Goal: Task Accomplishment & Management: Use online tool/utility

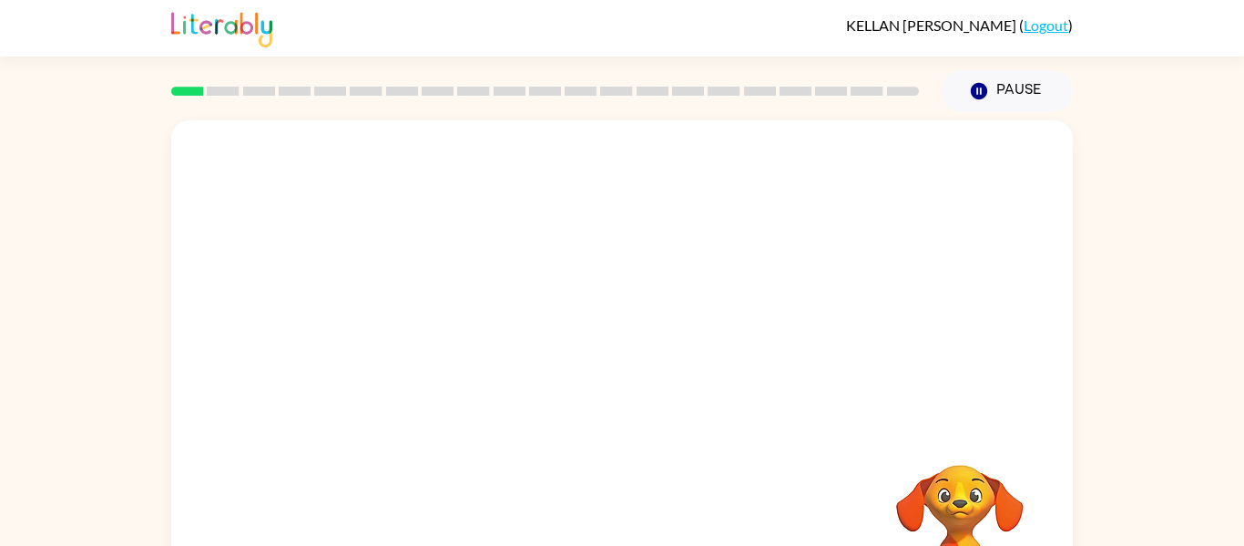
click at [1023, 98] on button "Pause Pause" at bounding box center [1007, 91] width 132 height 42
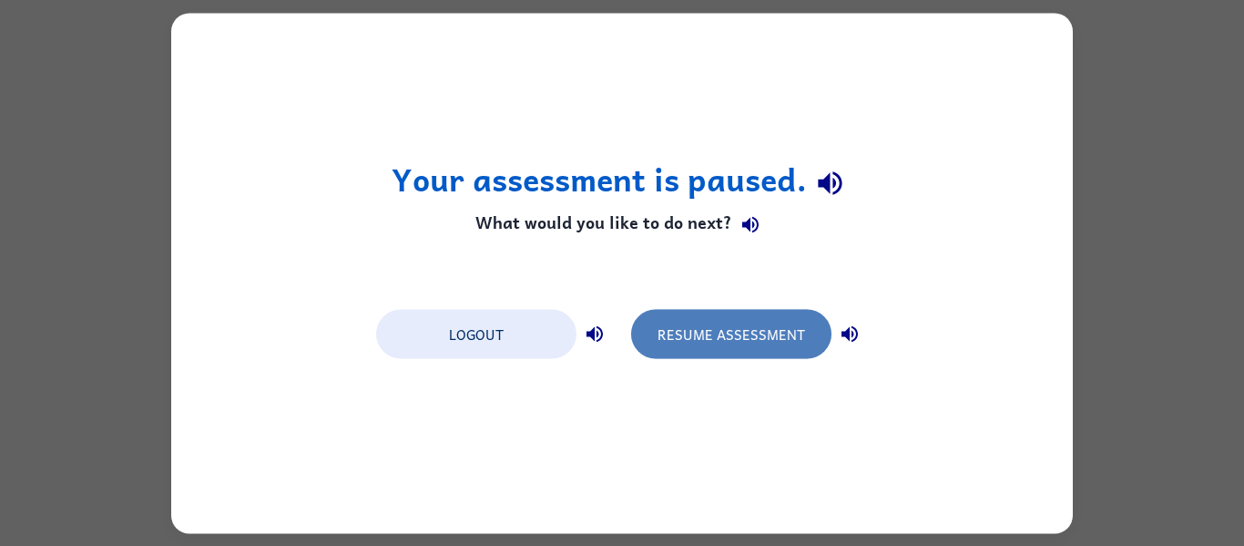
click at [735, 341] on button "Resume Assessment" at bounding box center [731, 333] width 200 height 49
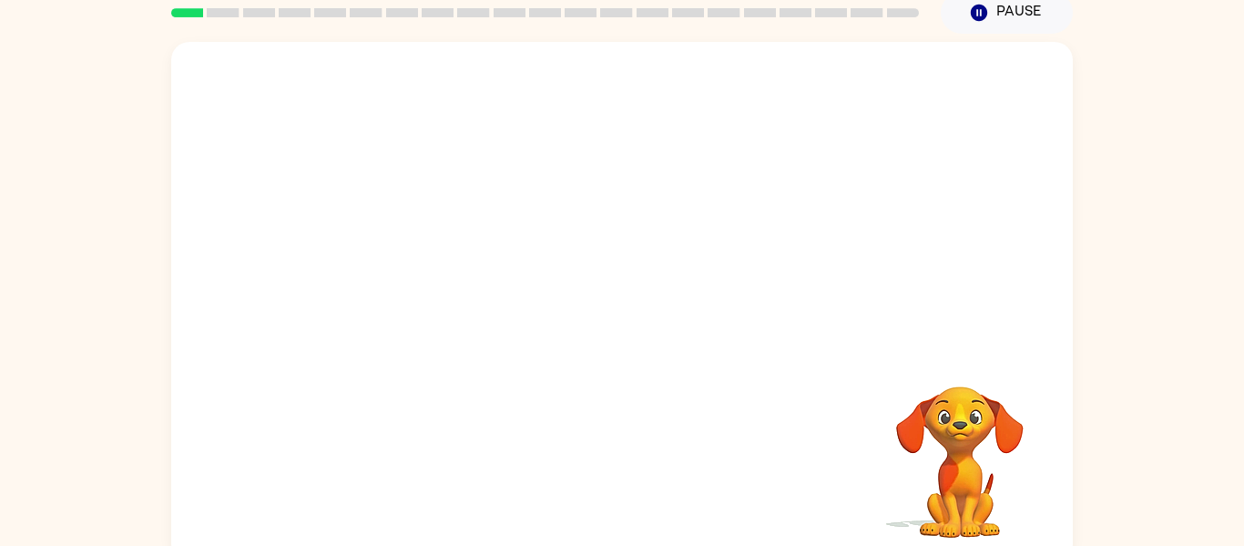
scroll to position [95, 0]
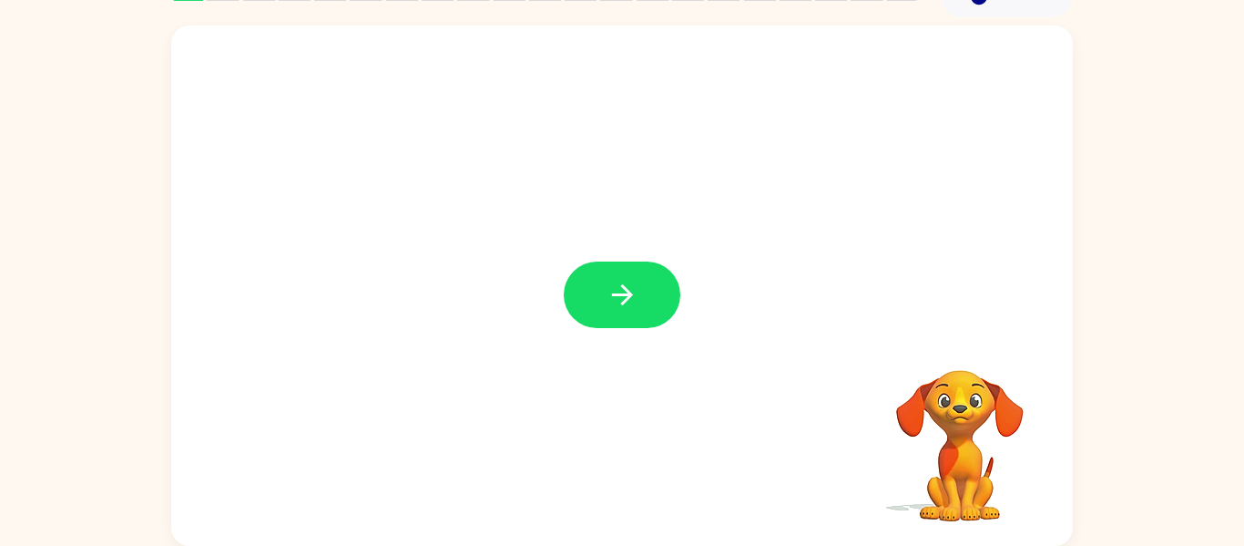
click at [956, 446] on video "Your browser must support playing .mp4 files to use Literably. Please try using…" at bounding box center [960, 433] width 182 height 182
click at [624, 283] on icon "button" at bounding box center [623, 295] width 32 height 32
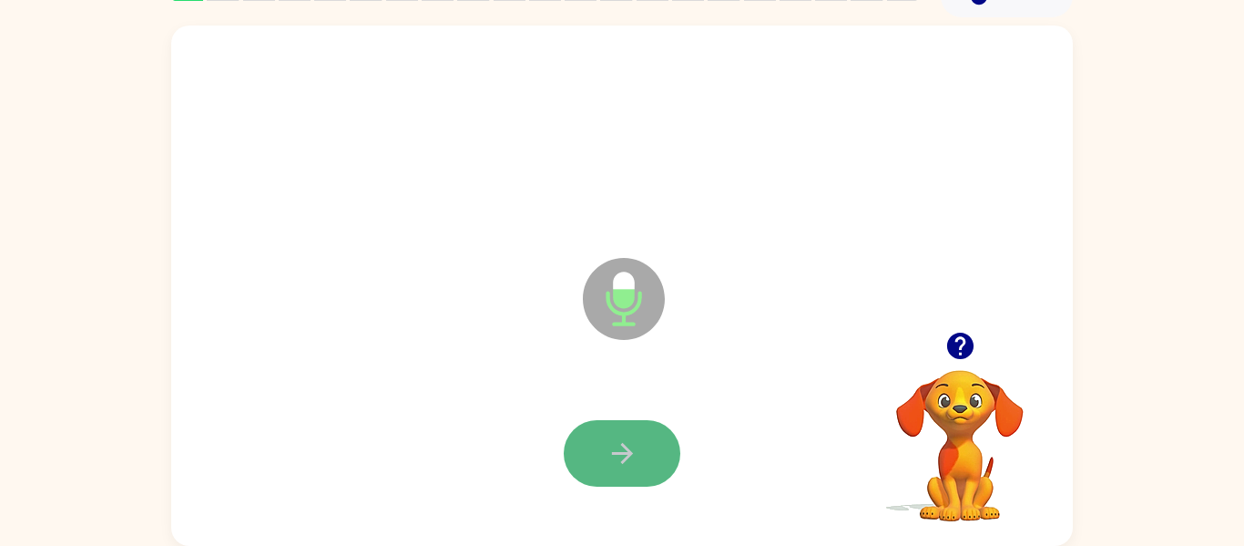
click at [659, 445] on button "button" at bounding box center [622, 453] width 117 height 66
click at [641, 462] on button "button" at bounding box center [622, 453] width 117 height 66
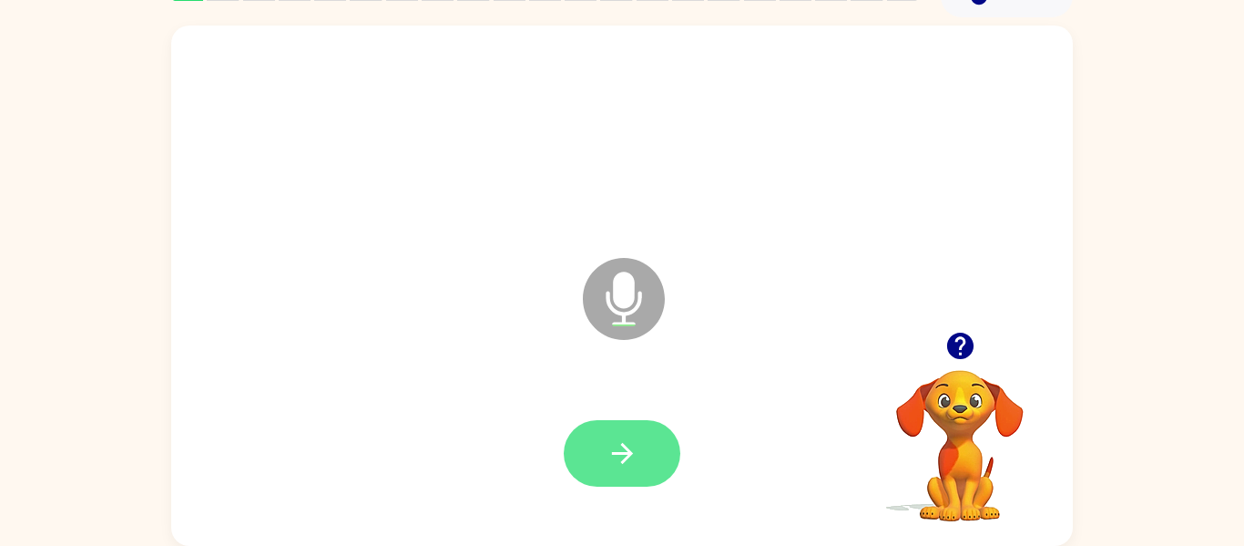
click at [624, 445] on icon "button" at bounding box center [621, 453] width 21 height 21
click at [618, 445] on icon "button" at bounding box center [623, 453] width 32 height 32
click at [610, 430] on button "button" at bounding box center [622, 453] width 117 height 66
click at [609, 438] on icon "button" at bounding box center [623, 453] width 32 height 32
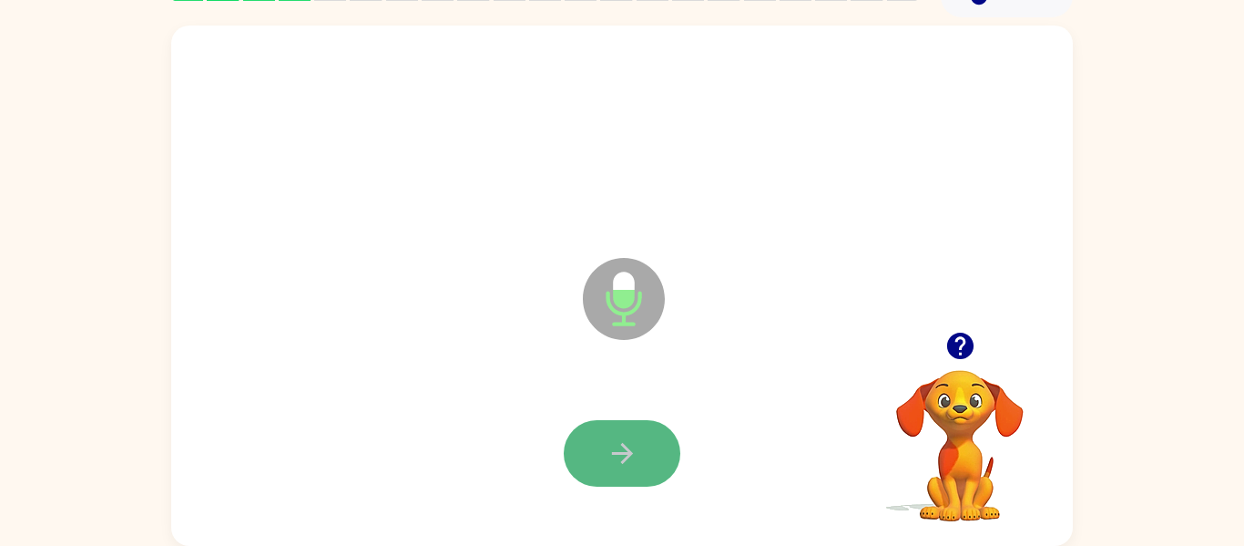
click at [610, 433] on button "button" at bounding box center [622, 453] width 117 height 66
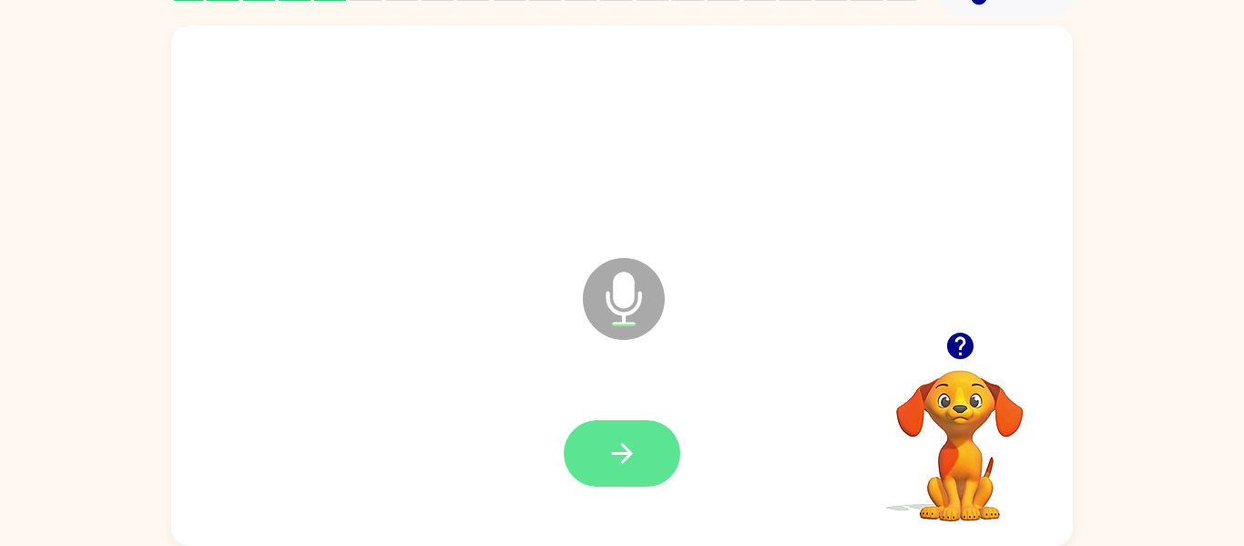
click at [604, 435] on button "button" at bounding box center [622, 453] width 117 height 66
click at [608, 424] on button "button" at bounding box center [622, 453] width 117 height 66
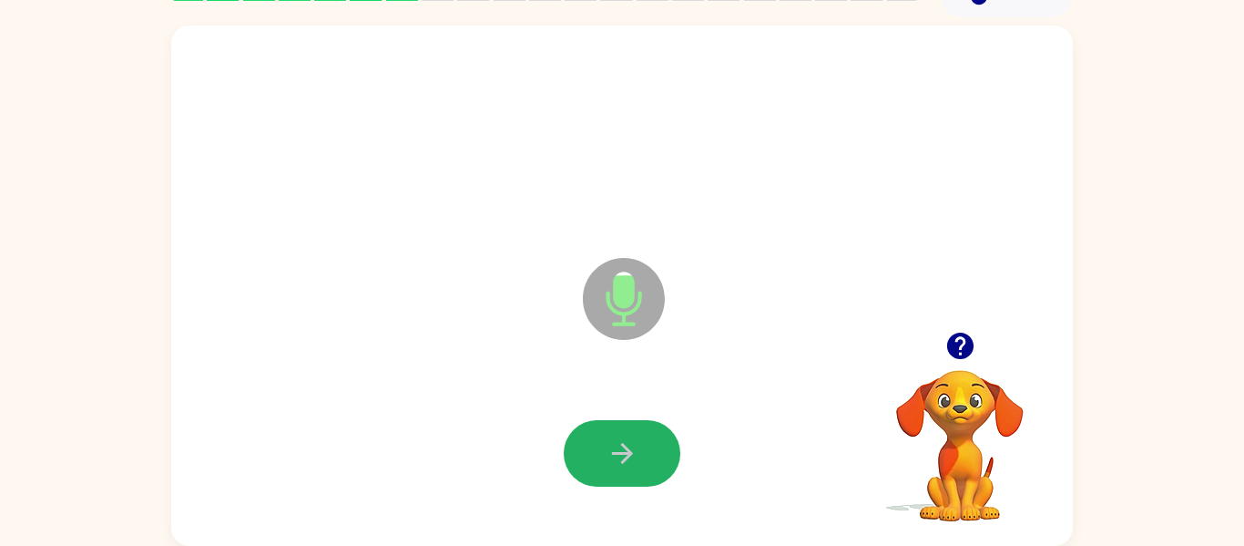
click at [608, 424] on button "button" at bounding box center [622, 453] width 117 height 66
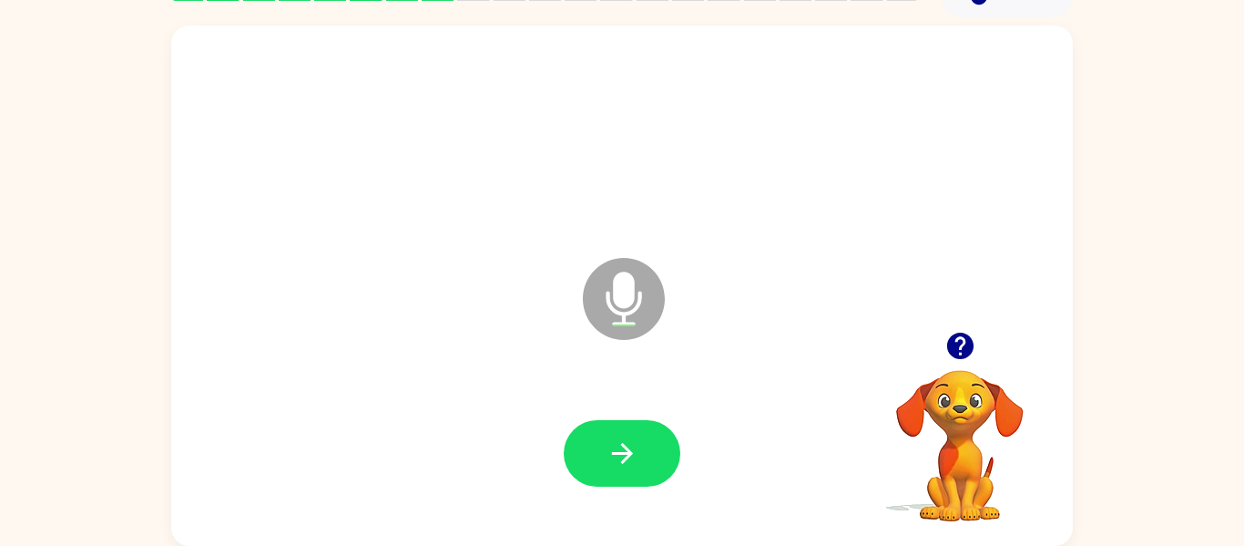
click at [953, 341] on icon "button" at bounding box center [959, 345] width 26 height 26
click at [591, 437] on button "button" at bounding box center [622, 453] width 117 height 66
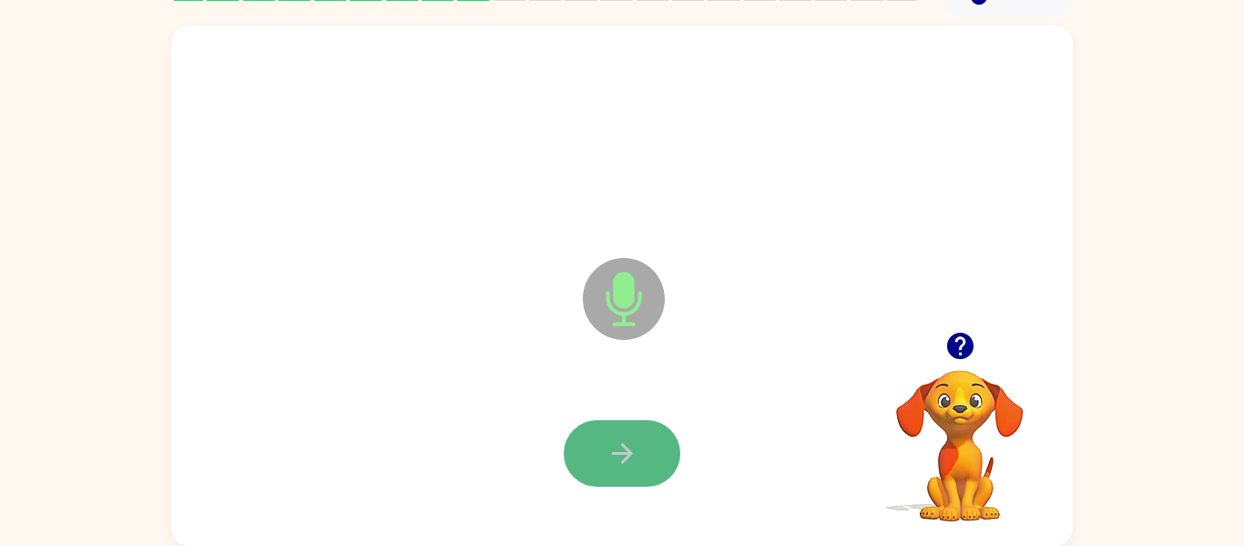
click at [594, 450] on button "button" at bounding box center [622, 453] width 117 height 66
click at [612, 455] on icon "button" at bounding box center [623, 453] width 32 height 32
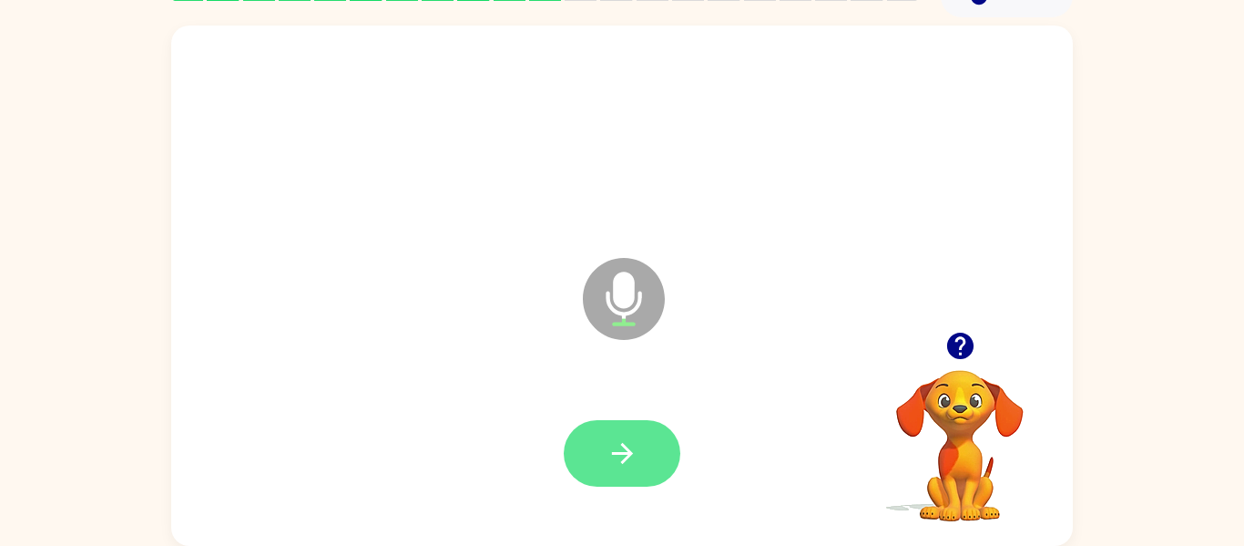
click at [673, 459] on button "button" at bounding box center [622, 453] width 117 height 66
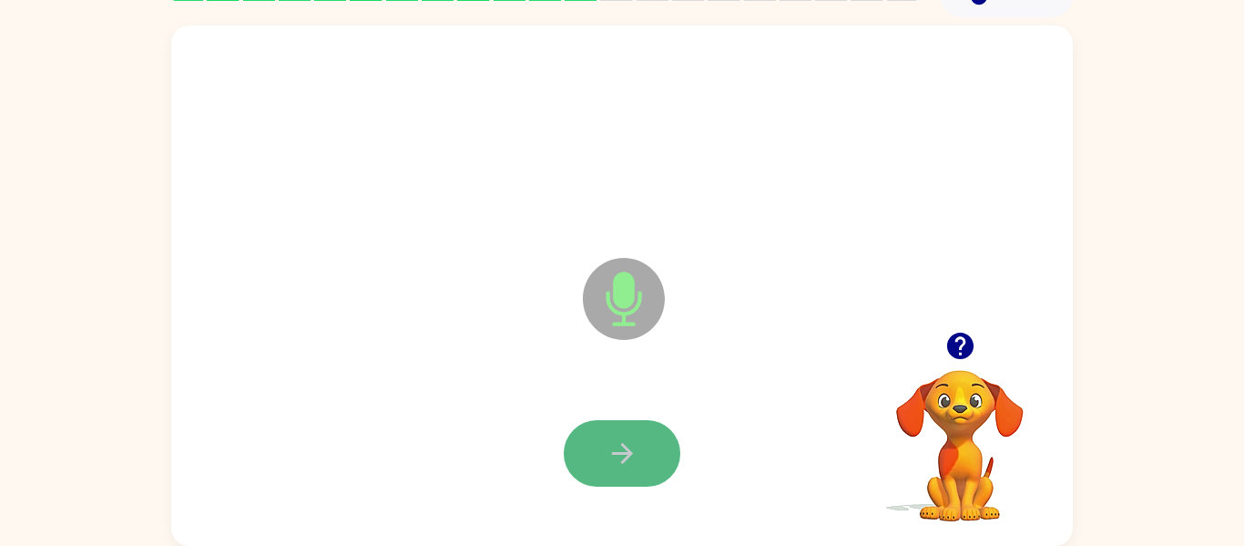
click at [635, 452] on icon "button" at bounding box center [623, 453] width 32 height 32
click at [612, 467] on icon "button" at bounding box center [623, 453] width 32 height 32
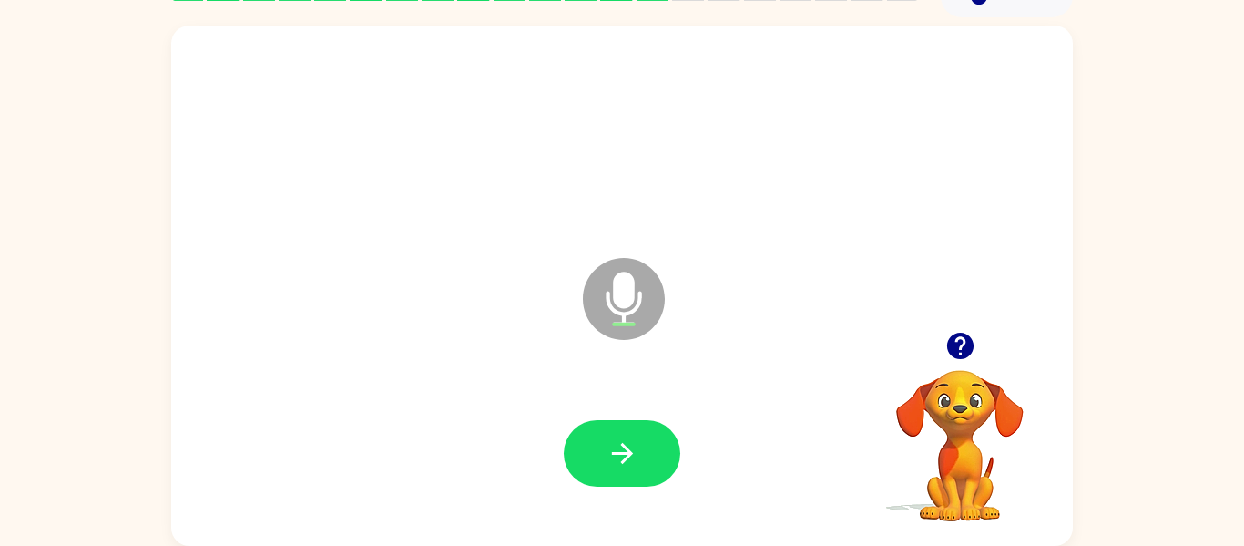
click at [950, 339] on icon "button" at bounding box center [959, 345] width 26 height 26
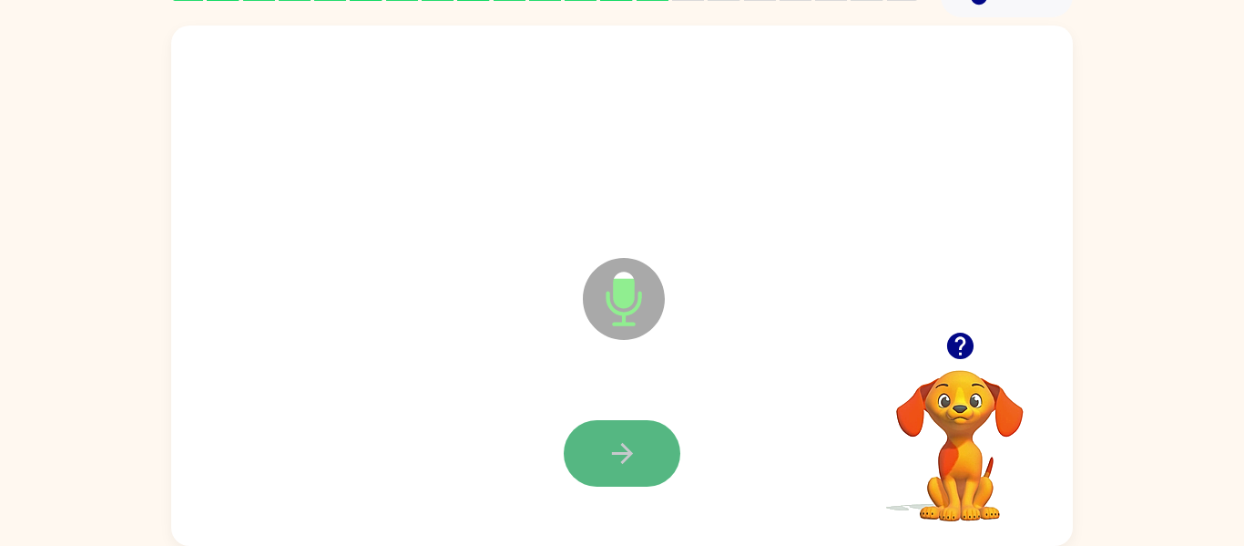
click at [632, 445] on icon "button" at bounding box center [623, 453] width 32 height 32
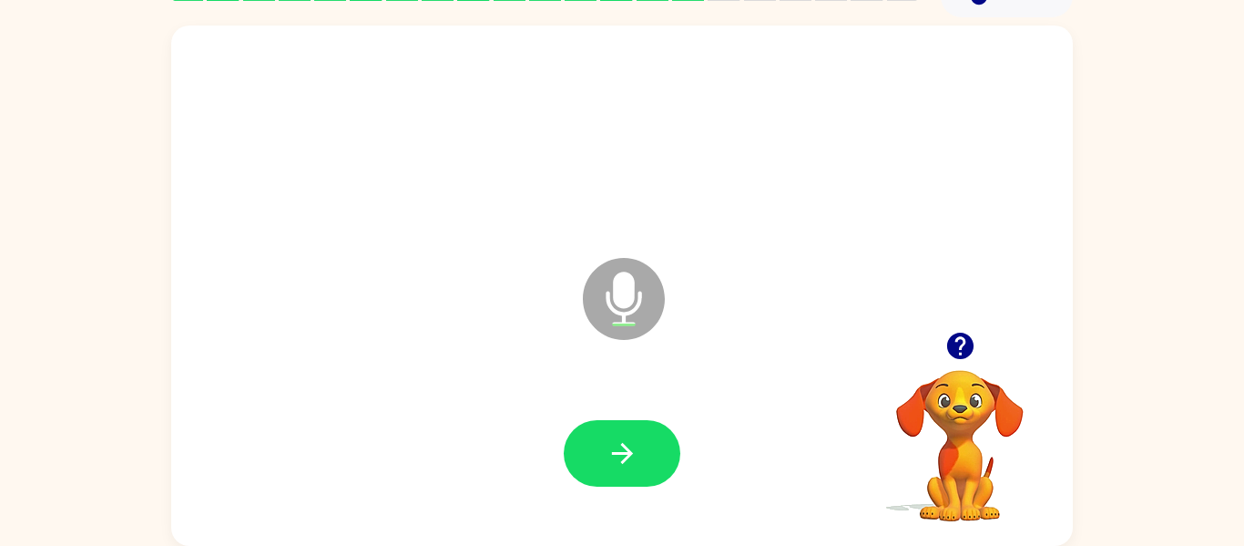
click at [945, 357] on icon "button" at bounding box center [961, 346] width 32 height 32
click at [638, 453] on icon "button" at bounding box center [623, 453] width 32 height 32
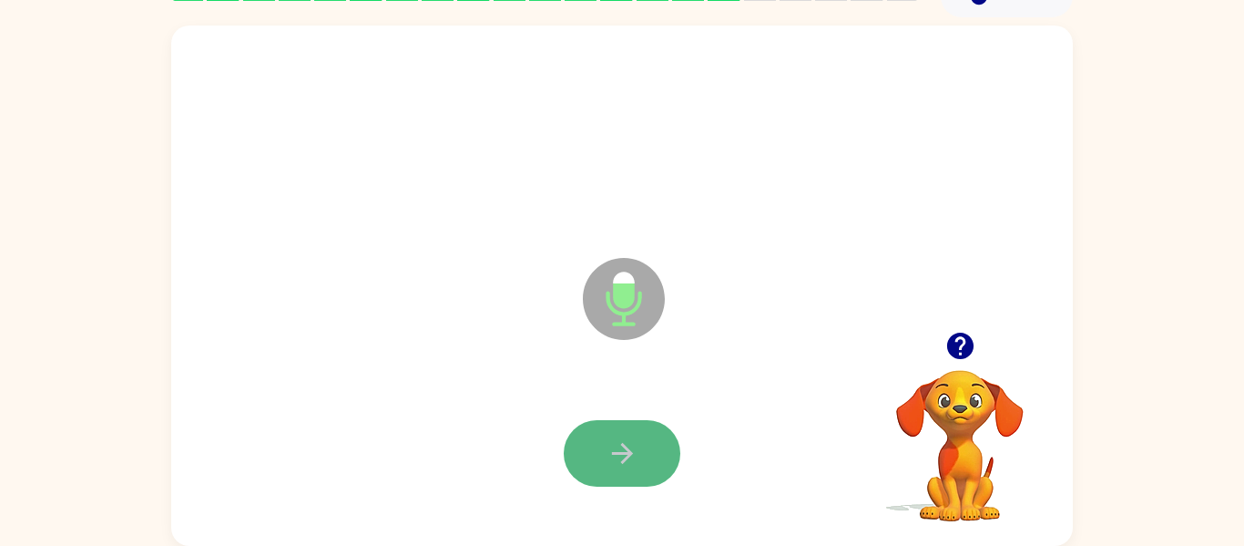
click at [641, 447] on button "button" at bounding box center [622, 453] width 117 height 66
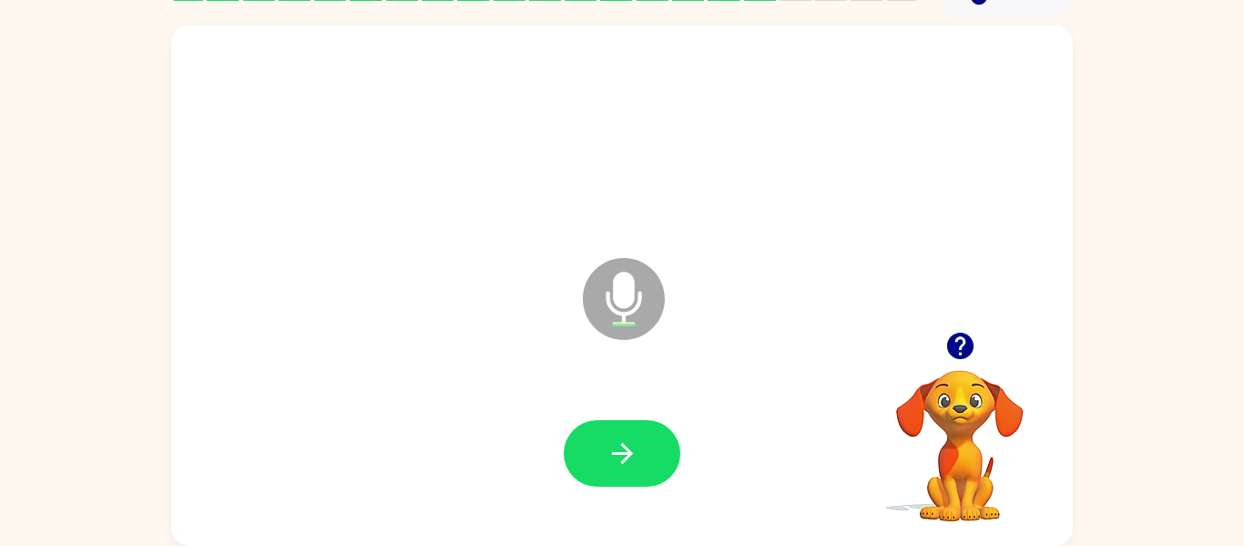
click at [641, 443] on button "button" at bounding box center [622, 453] width 117 height 66
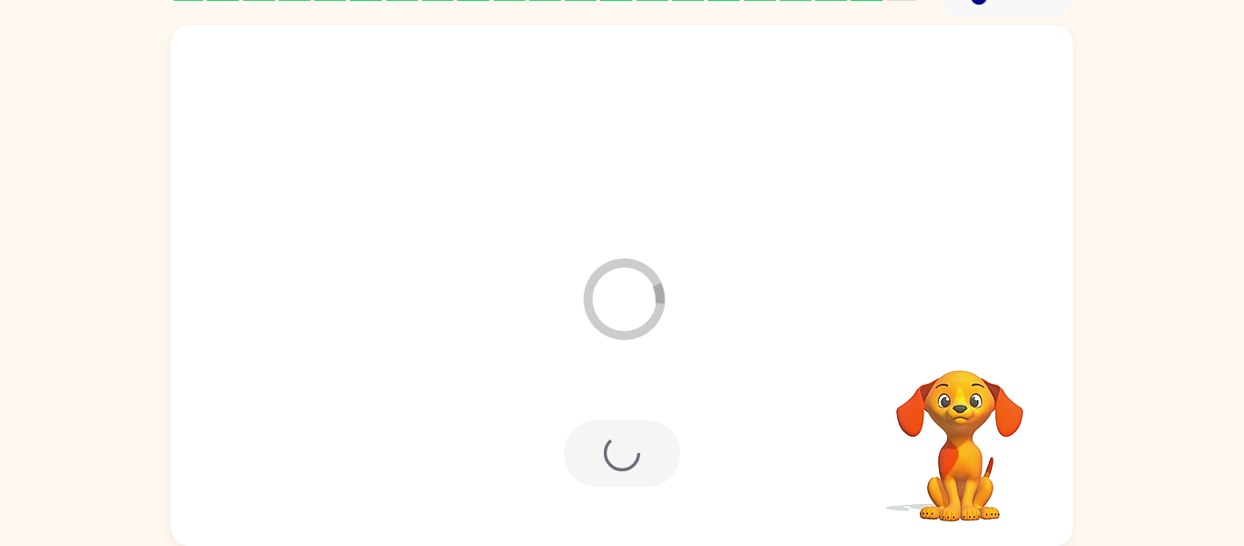
scroll to position [62, 0]
